Goal: Transaction & Acquisition: Purchase product/service

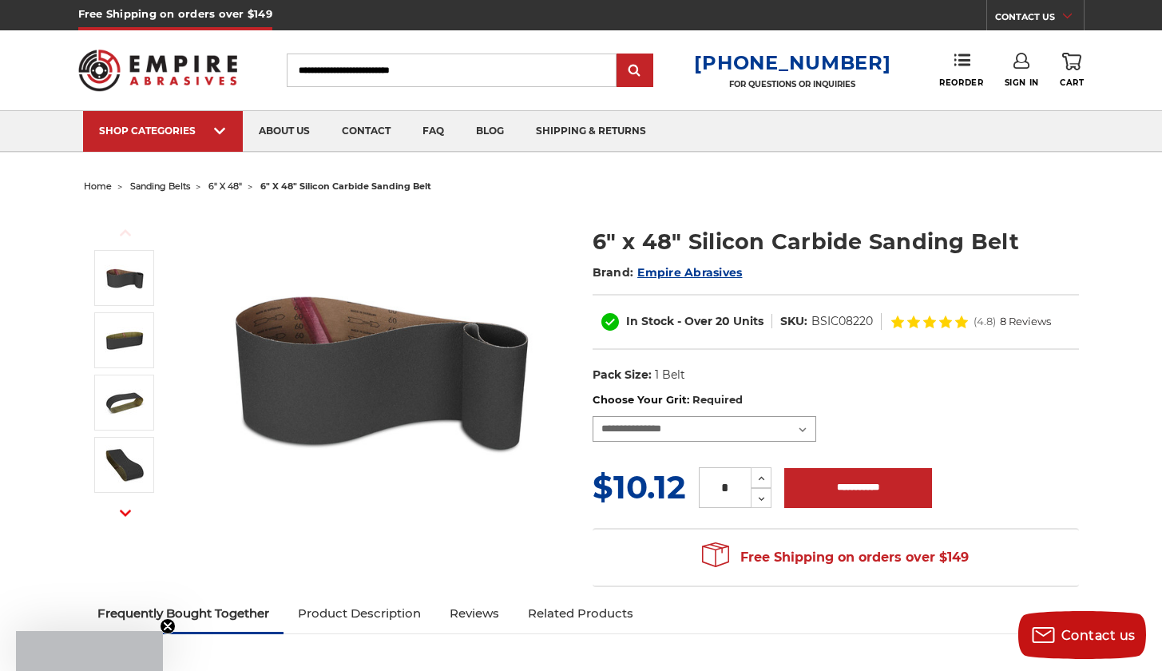
click at [692, 430] on select "**********" at bounding box center [705, 429] width 224 height 26
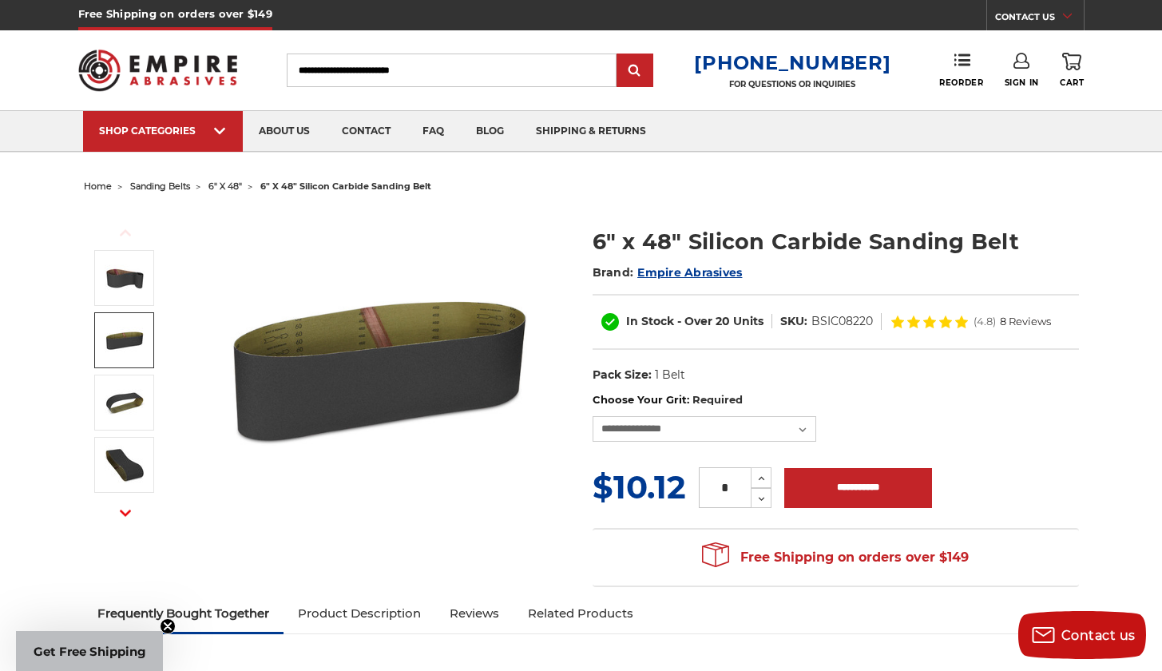
click at [375, 398] on img at bounding box center [379, 368] width 319 height 319
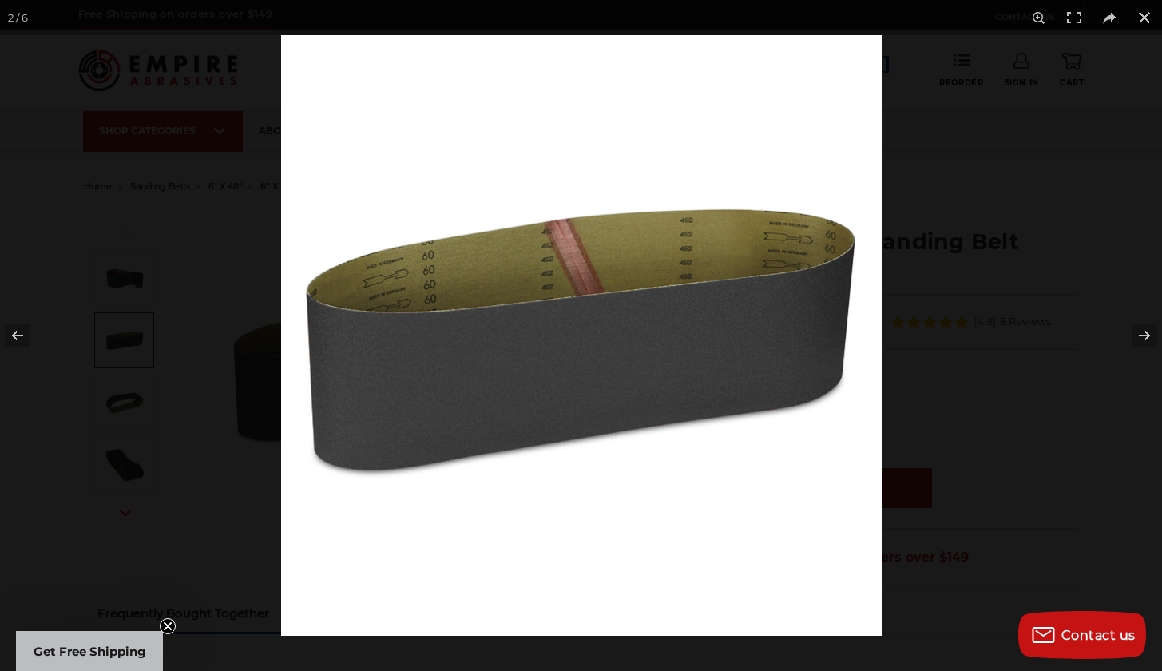
click at [657, 351] on img at bounding box center [581, 335] width 601 height 601
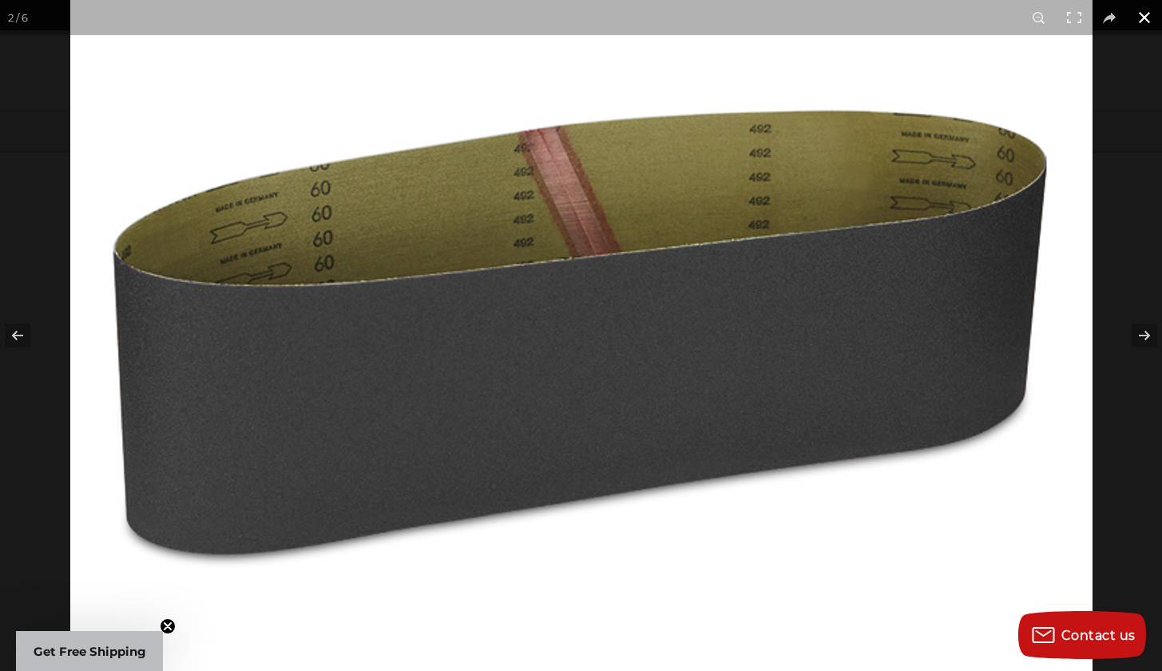
click at [1145, 24] on button at bounding box center [1144, 17] width 35 height 35
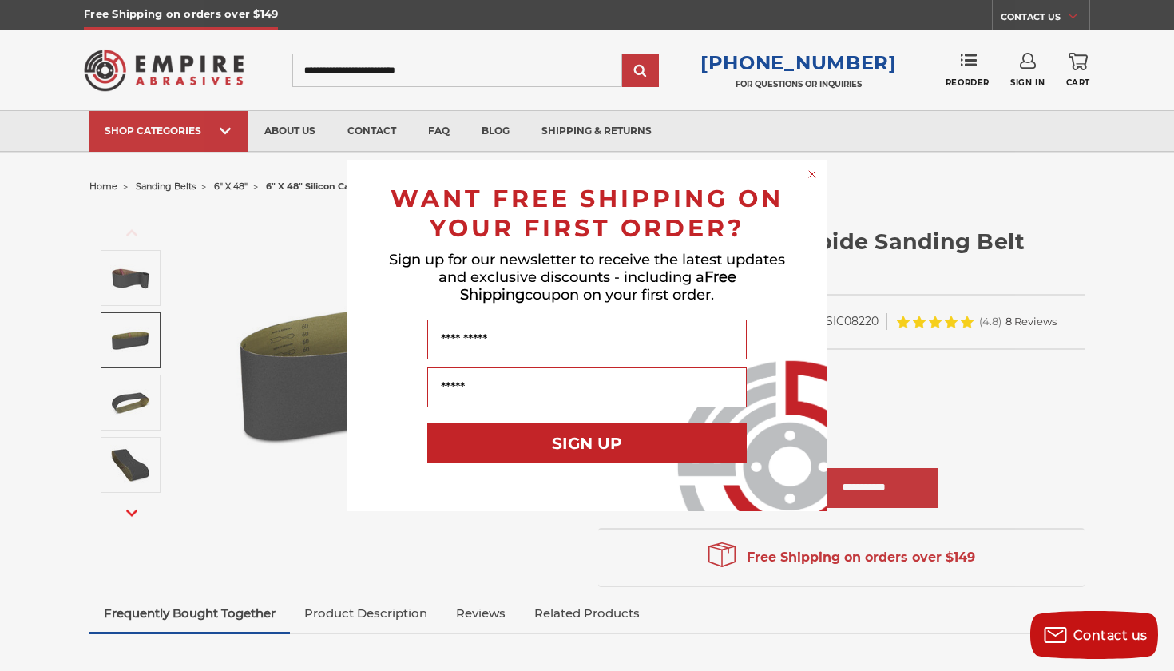
click at [809, 176] on circle "Close dialog" at bounding box center [812, 174] width 15 height 15
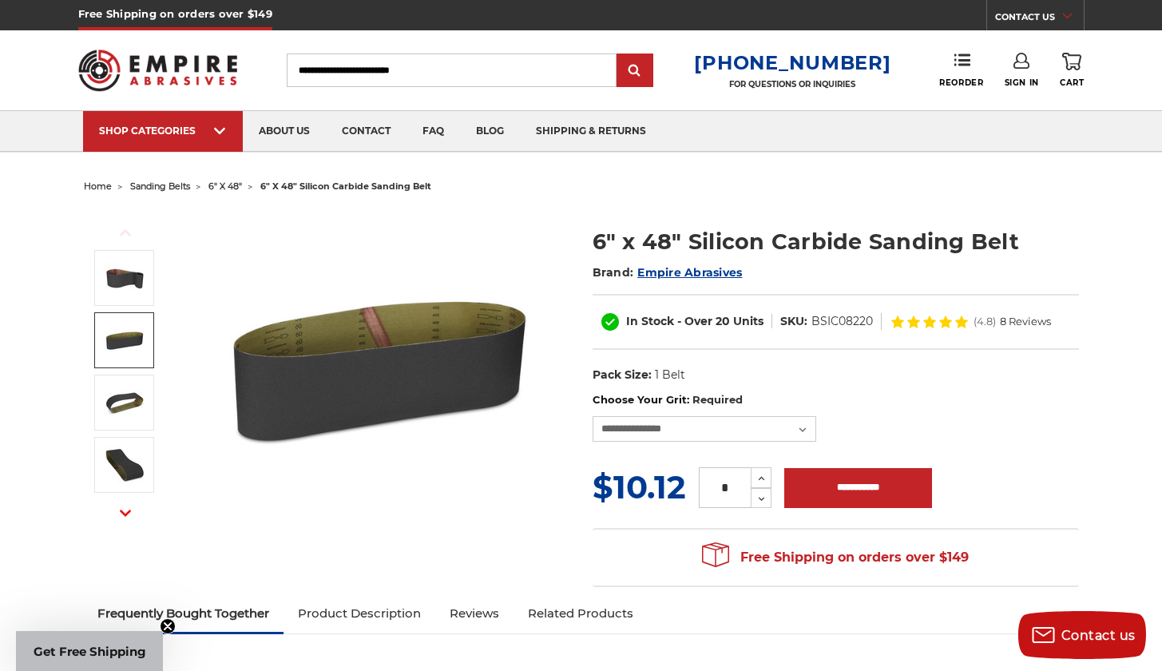
click at [381, 328] on img at bounding box center [379, 368] width 319 height 319
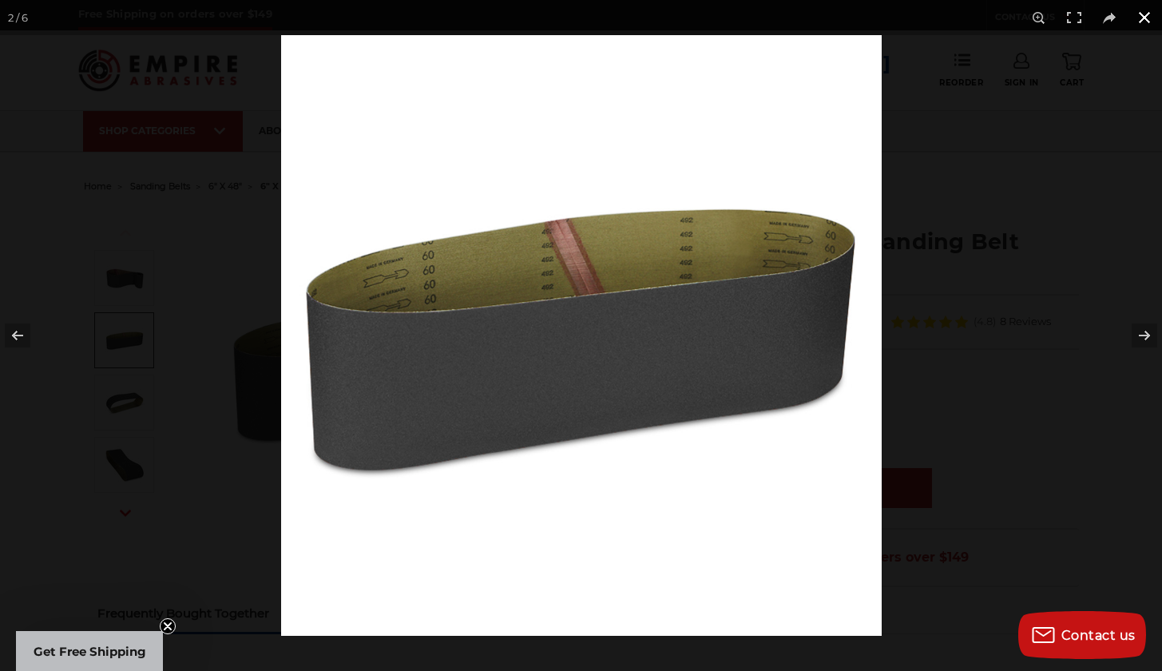
click at [1144, 18] on button at bounding box center [1144, 17] width 35 height 35
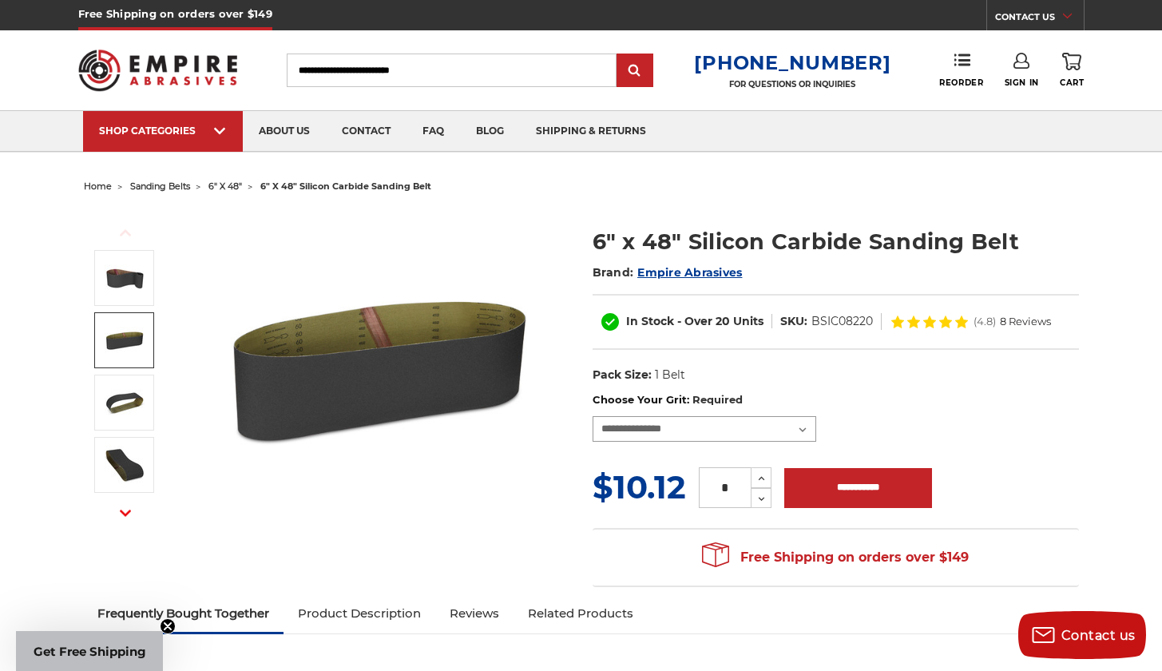
select select "****"
click at [427, 389] on img at bounding box center [379, 368] width 319 height 319
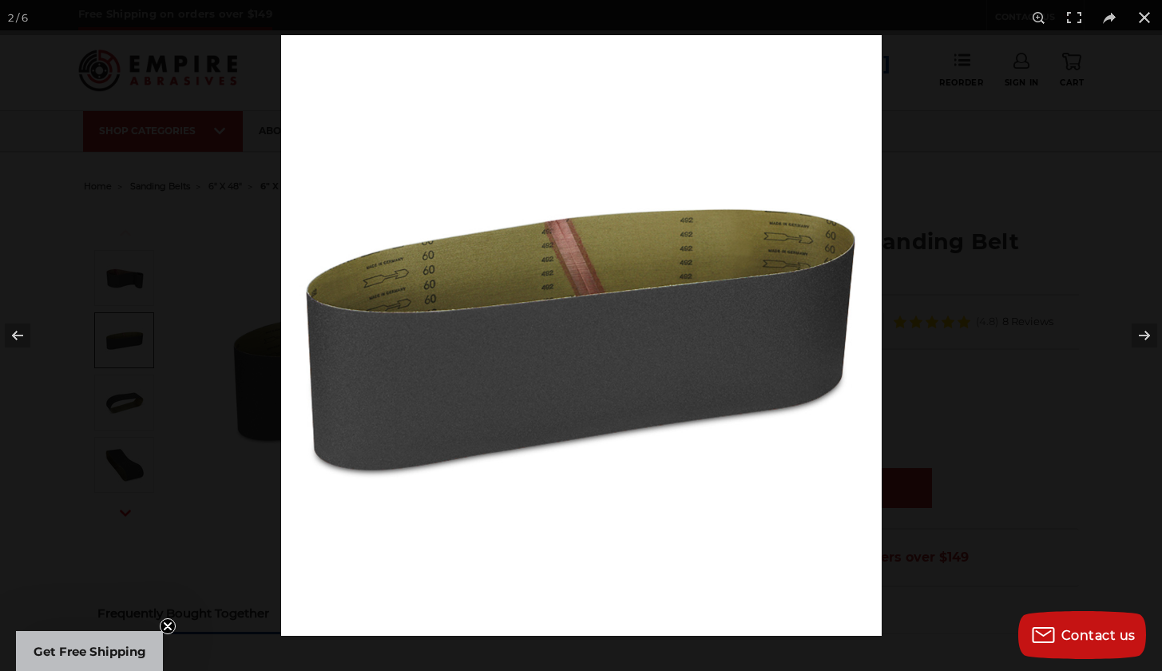
click at [445, 422] on img at bounding box center [581, 335] width 601 height 601
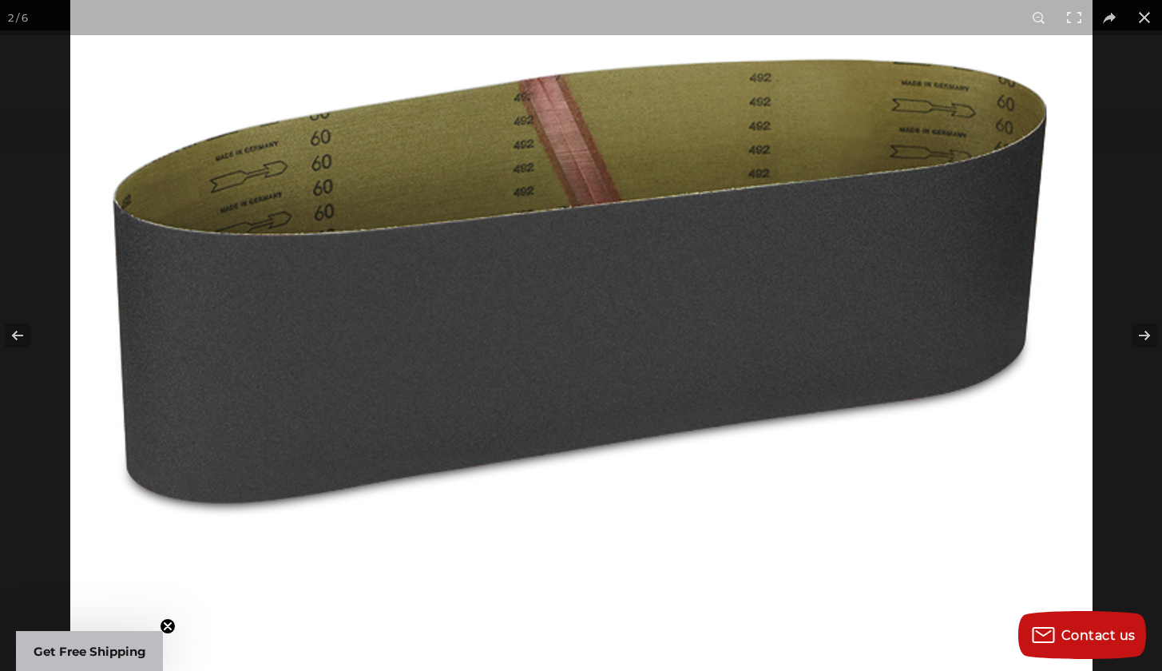
click at [497, 341] on img at bounding box center [581, 274] width 1022 height 1022
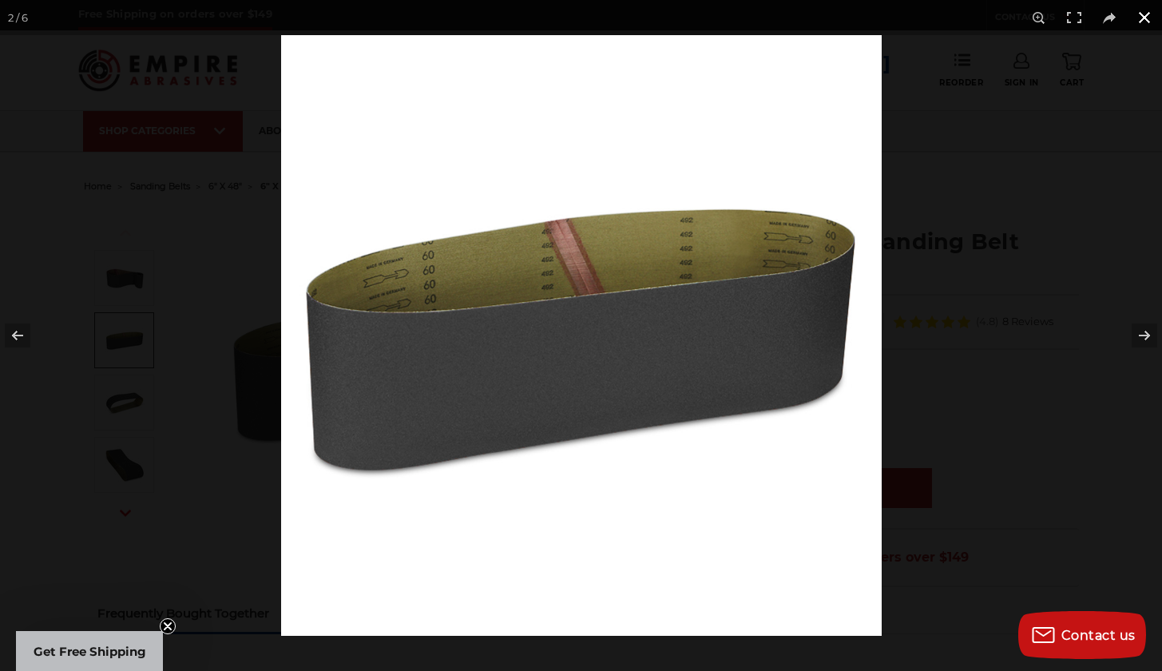
click at [1147, 15] on button at bounding box center [1144, 17] width 35 height 35
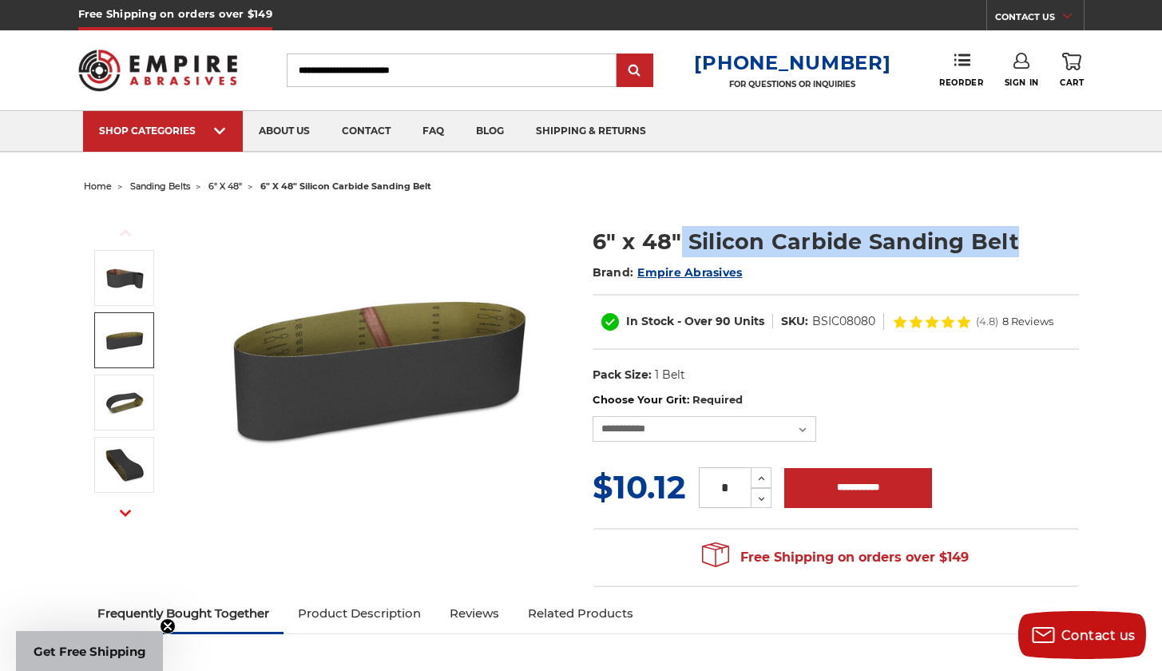
drag, startPoint x: 683, startPoint y: 242, endPoint x: 1015, endPoint y: 247, distance: 332.2
click at [1015, 247] on h1 "6" x 48" Silicon Carbide Sanding Belt" at bounding box center [836, 241] width 486 height 31
click at [1038, 245] on h1 "6" x 48" Silicon Carbide Sanding Belt" at bounding box center [836, 241] width 486 height 31
drag, startPoint x: 1025, startPoint y: 242, endPoint x: 583, endPoint y: 248, distance: 442.4
click at [583, 248] on section "6" x 48" Silicon Carbide Sanding Belt Brand: Empire Abrasives In Stock - Over 9…" at bounding box center [835, 300] width 509 height 183
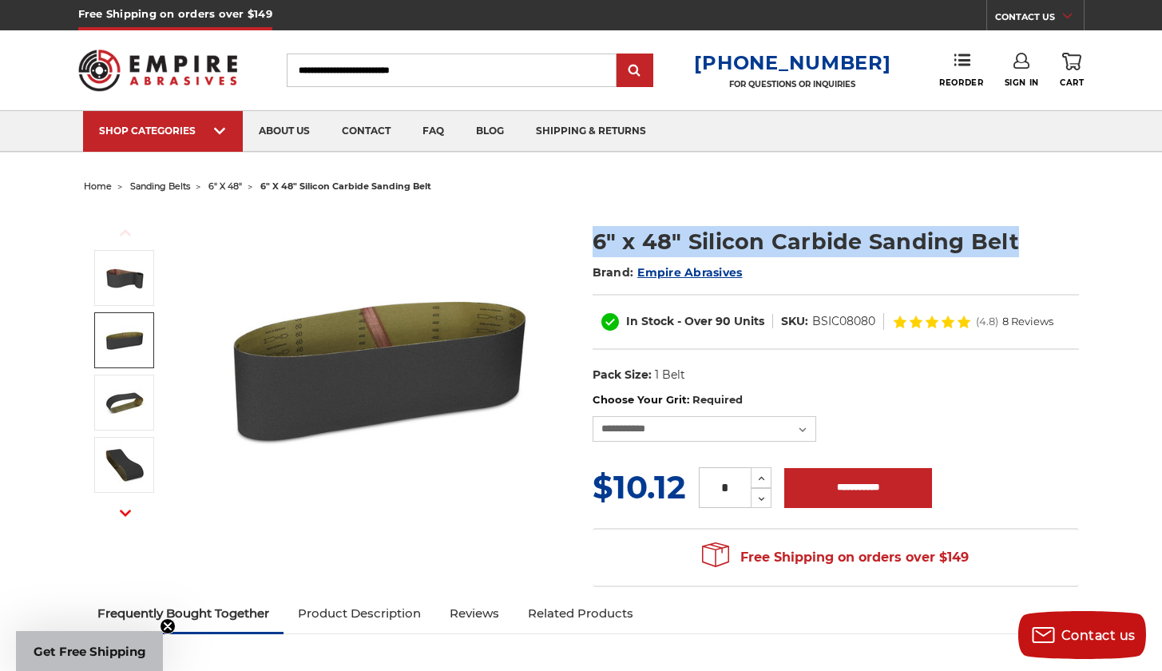
copy h1 "6" x 48" Silicon Carbide Sanding Belt"
